Goal: Task Accomplishment & Management: Manage account settings

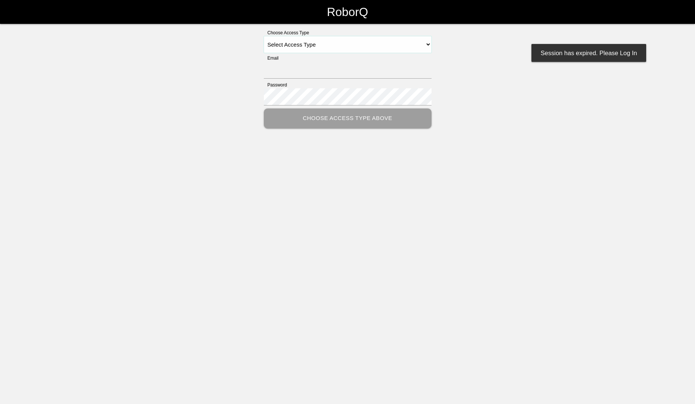
click at [428, 46] on select "Select Access Type Admin Customer Supervisor Worker" at bounding box center [348, 44] width 168 height 17
select select "Customer"
click at [264, 36] on select "Select Access Type Admin Customer Supervisor Worker" at bounding box center [348, 44] width 168 height 17
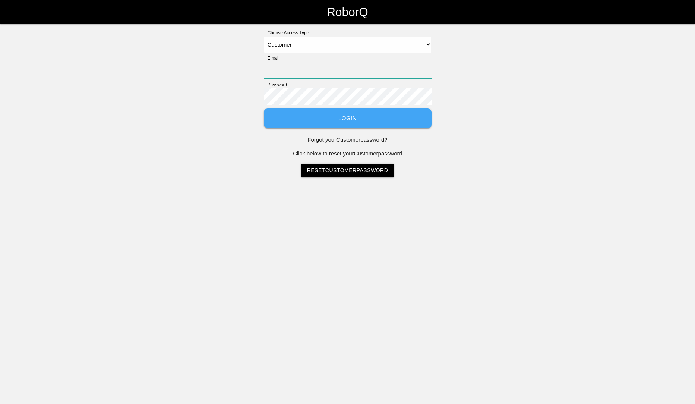
click at [296, 68] on input "Email" at bounding box center [348, 70] width 168 height 17
type input "[EMAIL_ADDRESS][DOMAIN_NAME]"
click at [296, 88] on div "Password" at bounding box center [348, 95] width 168 height 27
click at [354, 120] on button "Login" at bounding box center [348, 119] width 168 height 20
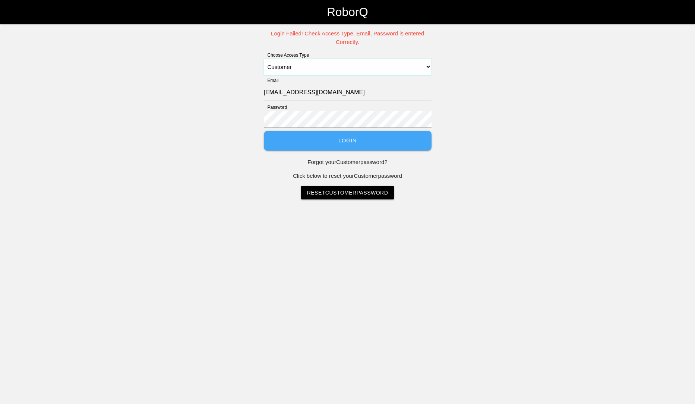
click at [427, 67] on select "Select Access Type Admin Customer Supervisor Worker" at bounding box center [348, 67] width 168 height 17
click at [264, 59] on select "Select Access Type Admin Customer Supervisor Worker" at bounding box center [348, 67] width 168 height 17
click at [340, 138] on button "Login" at bounding box center [348, 141] width 168 height 20
click at [342, 194] on link "Reset Customer Password" at bounding box center [347, 192] width 93 height 13
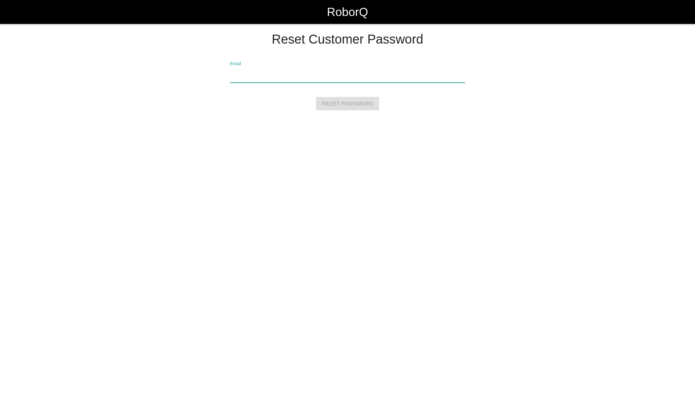
click at [297, 76] on input "Email" at bounding box center [347, 74] width 235 height 17
type input "[EMAIL_ADDRESS][DOMAIN_NAME]"
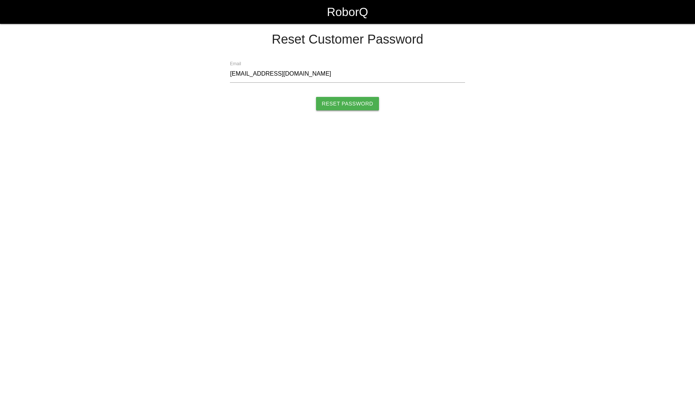
click at [339, 106] on input "Reset Password" at bounding box center [347, 103] width 63 height 13
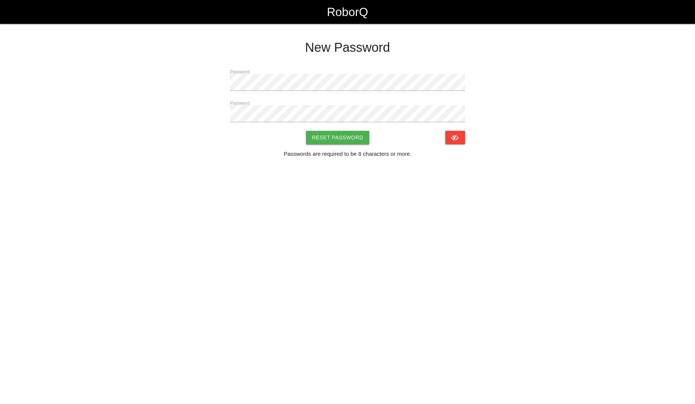
click at [326, 135] on button "Reset Password" at bounding box center [337, 137] width 63 height 13
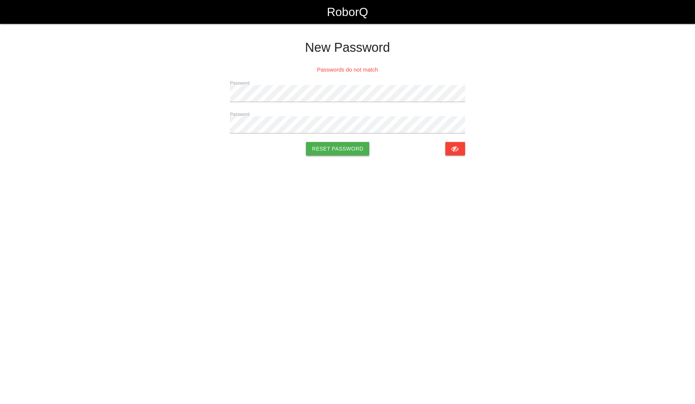
click at [338, 152] on button "Reset Password" at bounding box center [337, 148] width 63 height 13
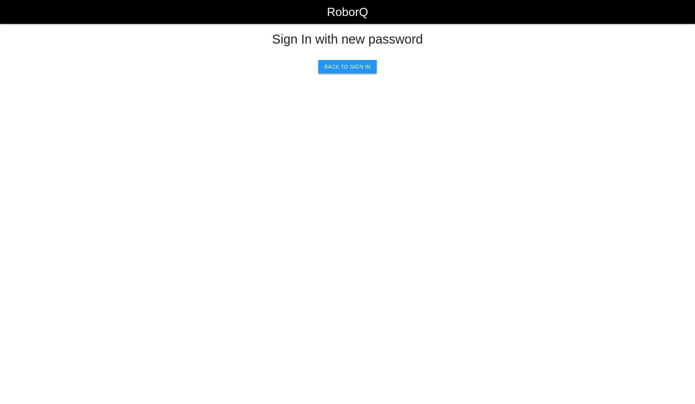
click at [350, 65] on link "Back to Sign In" at bounding box center [347, 66] width 58 height 13
select select "Customer"
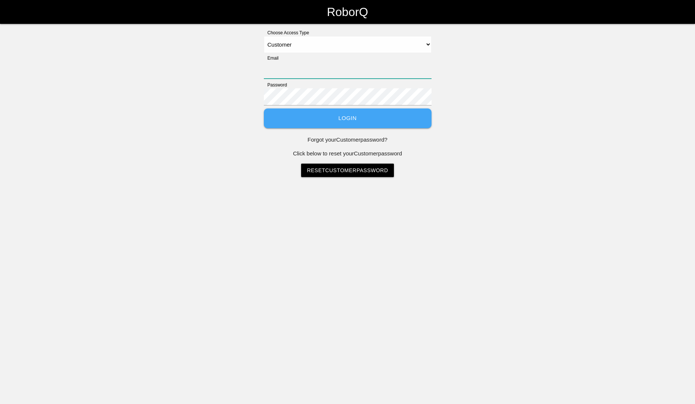
click at [310, 66] on input "Email" at bounding box center [348, 70] width 168 height 17
type input "[EMAIL_ADDRESS][DOMAIN_NAME]"
click at [347, 115] on button "Login" at bounding box center [348, 119] width 168 height 20
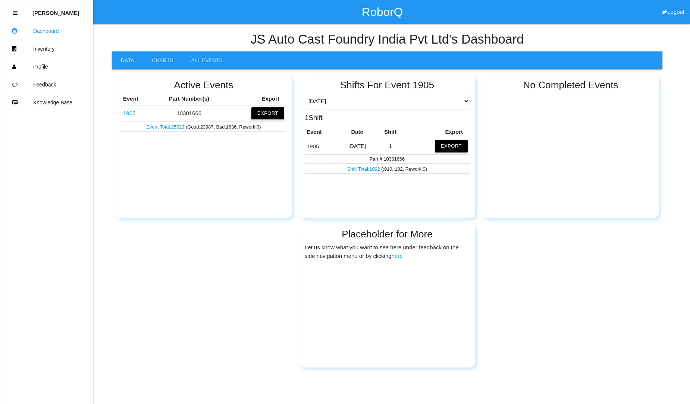
click at [266, 113] on button "Export" at bounding box center [267, 113] width 33 height 12
drag, startPoint x: 266, startPoint y: 113, endPoint x: 256, endPoint y: 114, distance: 10.5
click at [256, 114] on button "Excel" at bounding box center [261, 113] width 14 height 6
click at [268, 112] on button "Export" at bounding box center [267, 113] width 33 height 12
click at [254, 114] on button "Excel" at bounding box center [261, 113] width 14 height 6
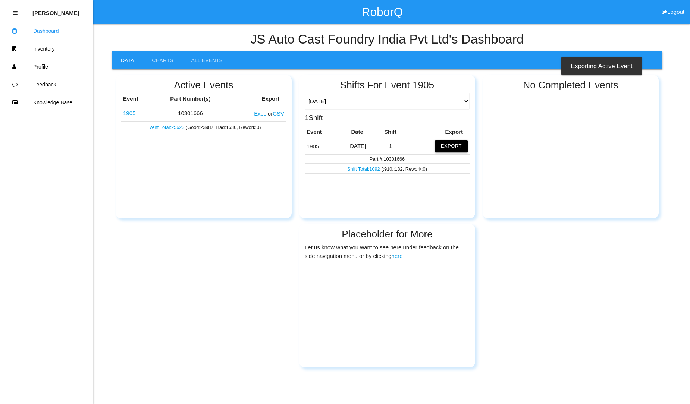
click at [254, 114] on button "Excel" at bounding box center [261, 113] width 14 height 6
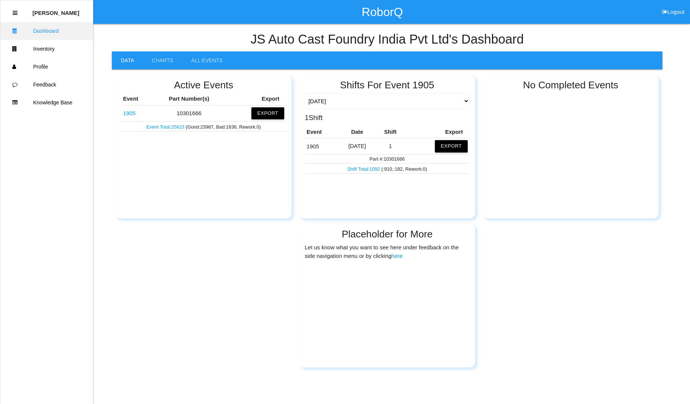
click at [45, 29] on link "Dashboard" at bounding box center [46, 31] width 92 height 18
click at [45, 82] on link "Feedback" at bounding box center [46, 85] width 92 height 18
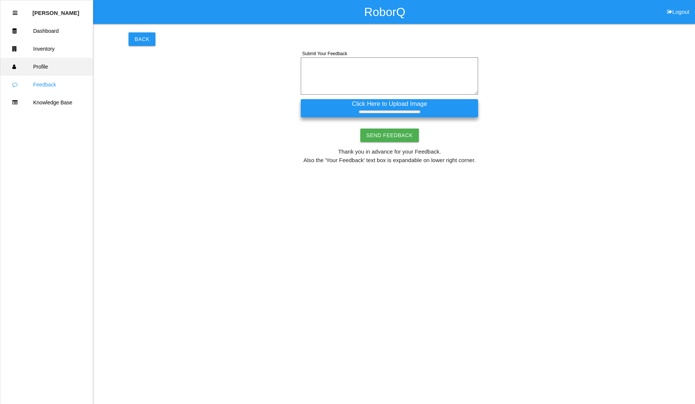
click at [44, 66] on link "Profile" at bounding box center [46, 67] width 92 height 18
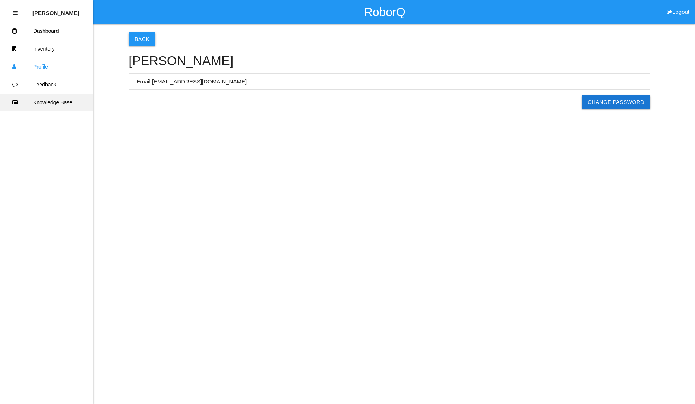
click at [51, 99] on link "Knowledge Base" at bounding box center [46, 103] width 92 height 18
